Goal: Information Seeking & Learning: Learn about a topic

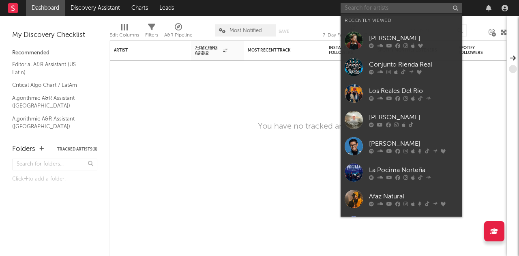
click at [404, 12] on input "text" at bounding box center [402, 8] width 122 height 10
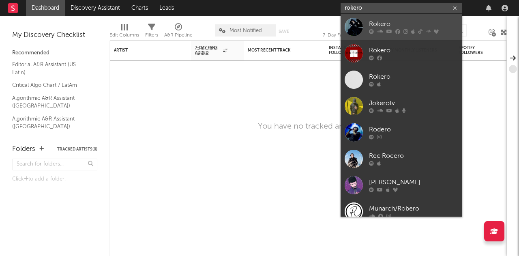
type input "rokero"
click at [379, 22] on div "Rokero" at bounding box center [413, 24] width 89 height 10
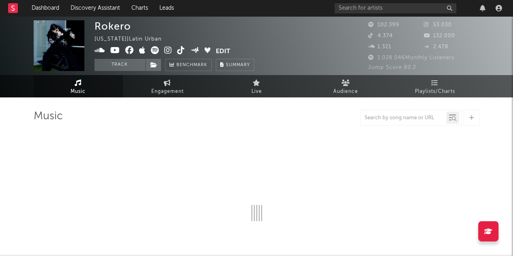
select select "6m"
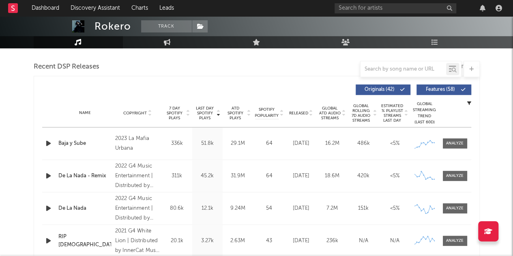
scroll to position [279, 0]
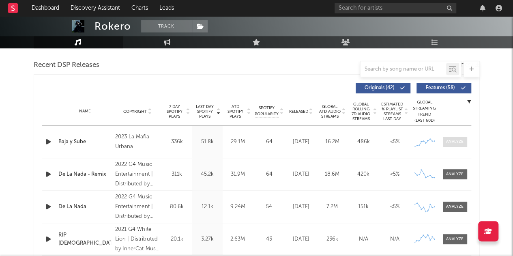
click at [452, 142] on div at bounding box center [454, 142] width 17 height 6
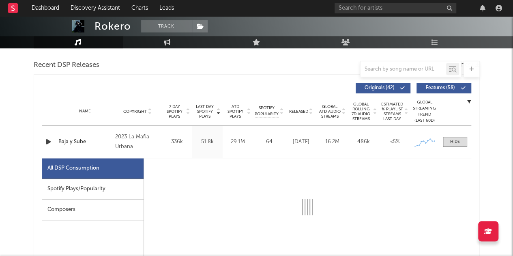
select select "6m"
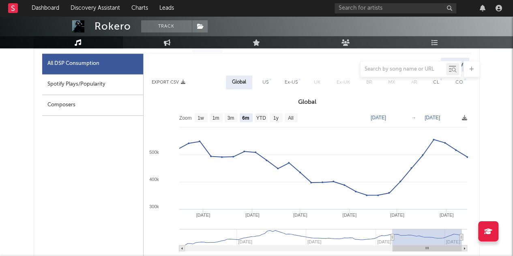
scroll to position [385, 0]
